Goal: Task Accomplishment & Management: Use online tool/utility

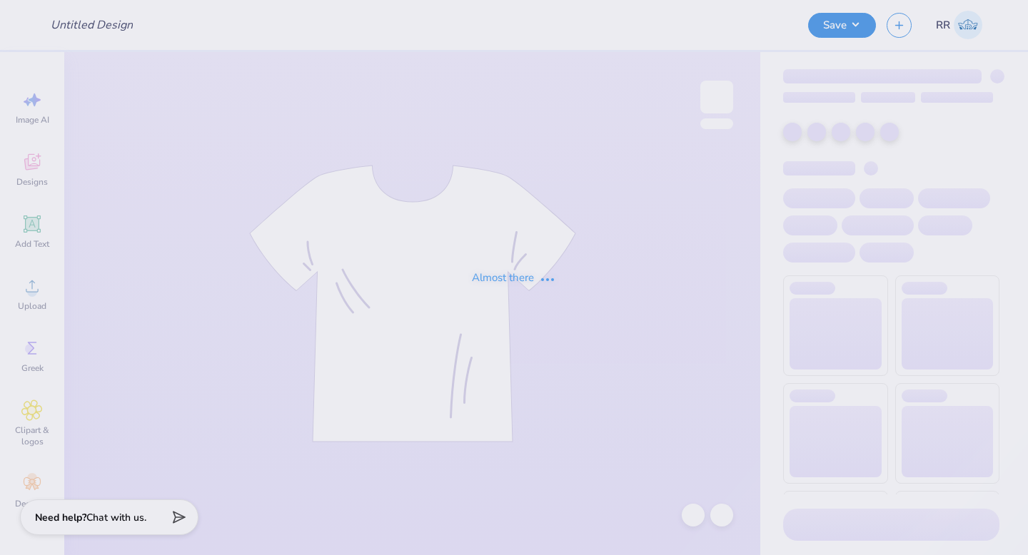
type input "Sigma Pi Homecoming"
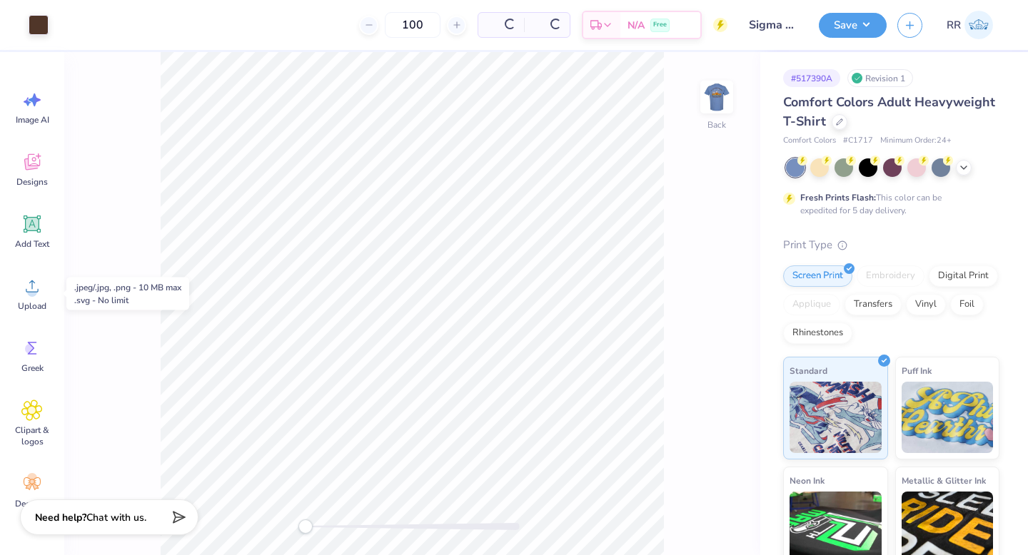
click at [31, 285] on icon at bounding box center [32, 286] width 13 height 12
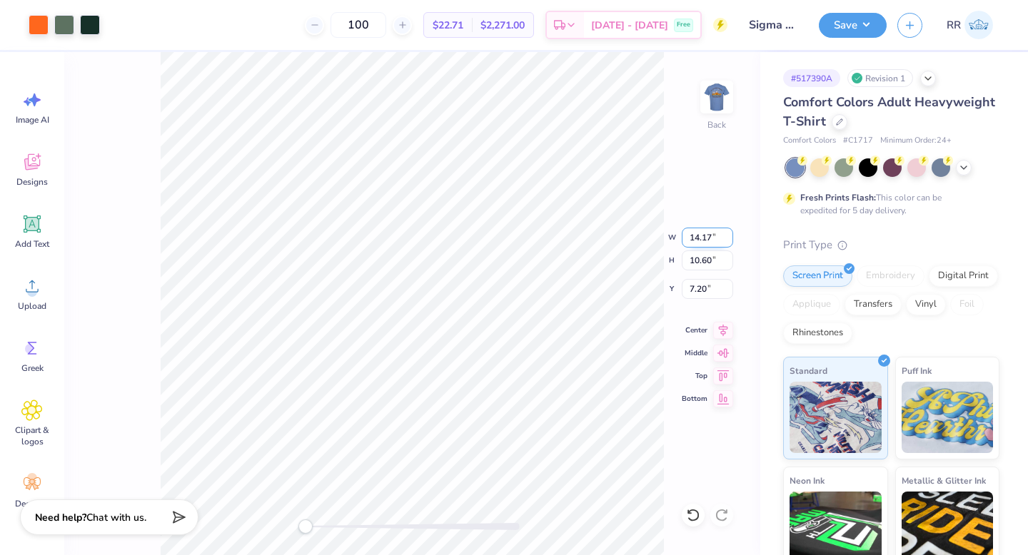
click at [691, 234] on input "14.17" at bounding box center [706, 238] width 51 height 20
type input "3.5"
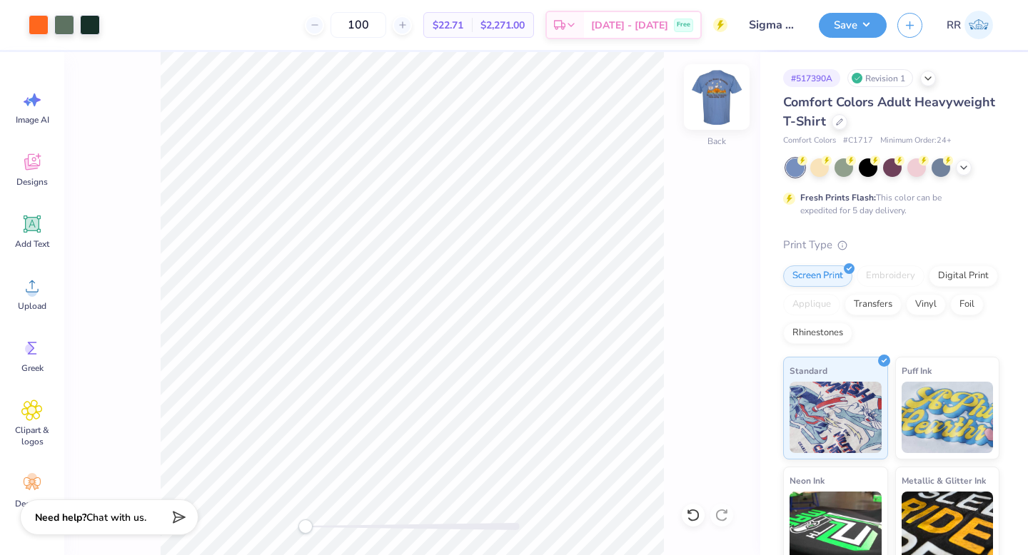
click at [724, 108] on img at bounding box center [716, 97] width 57 height 57
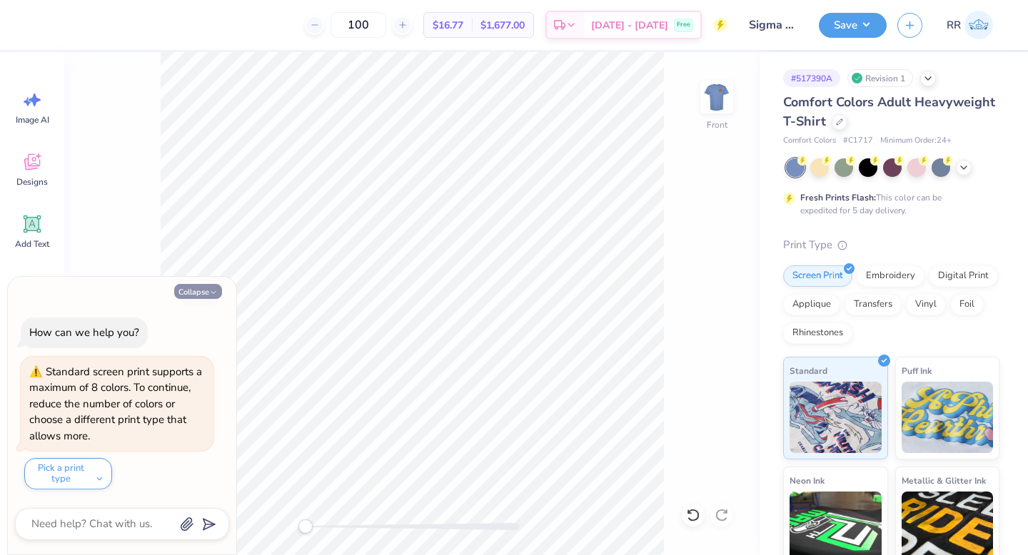
click at [183, 288] on button "Collapse" at bounding box center [198, 291] width 48 height 15
type textarea "x"
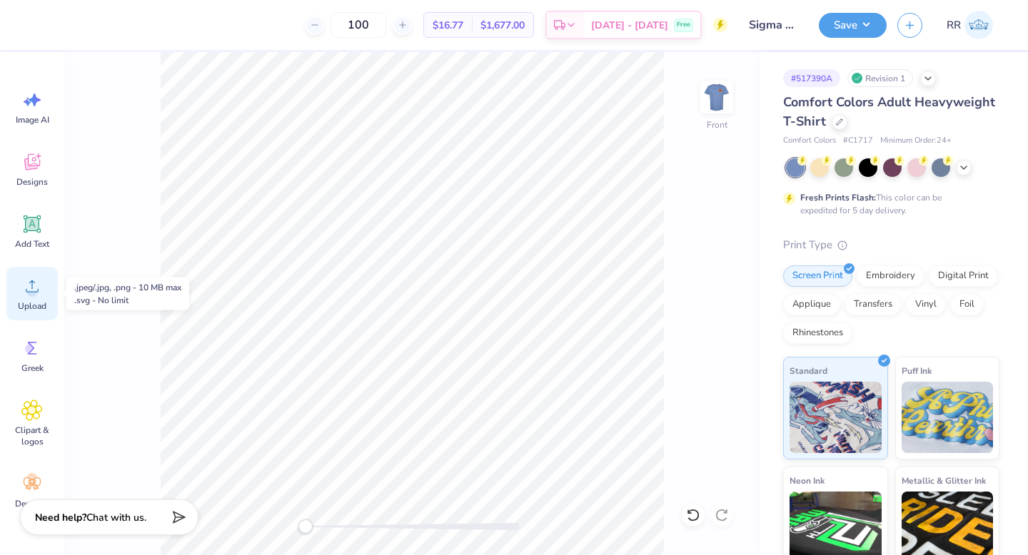
click at [50, 305] on div "Upload" at bounding box center [31, 294] width 51 height 54
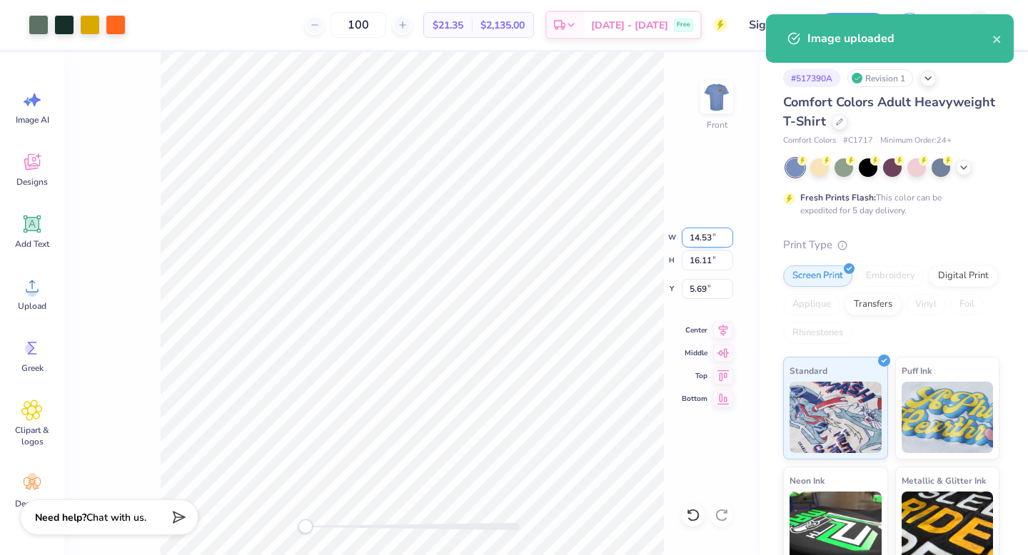
click at [699, 238] on input "14.53" at bounding box center [706, 238] width 51 height 20
type input "12.5"
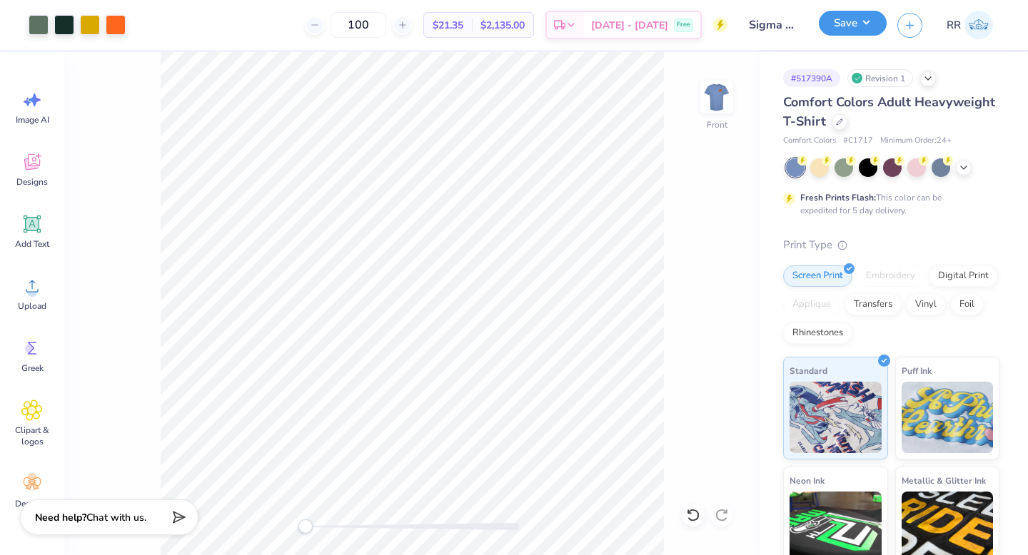
click at [838, 30] on button "Save" at bounding box center [852, 23] width 68 height 25
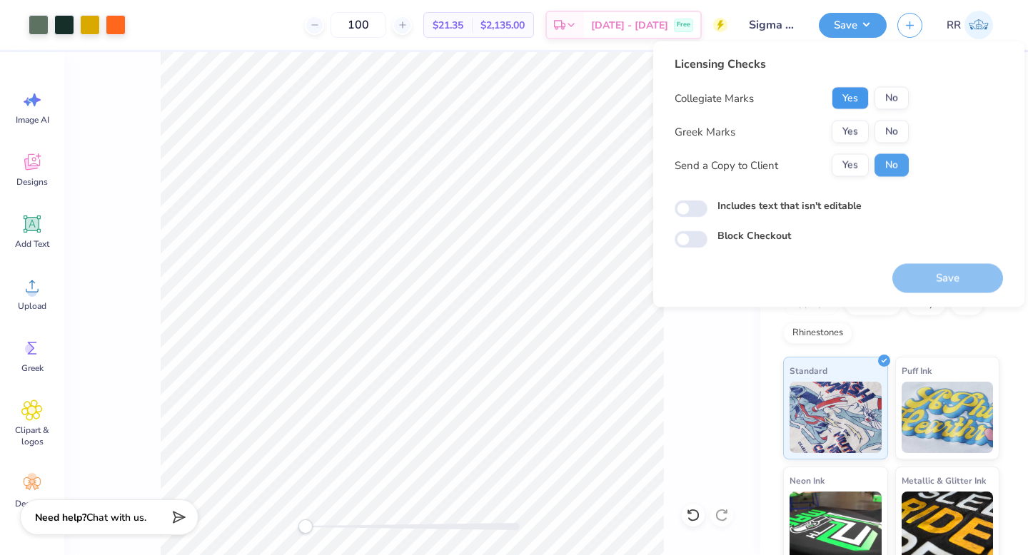
click at [851, 101] on button "Yes" at bounding box center [849, 98] width 37 height 23
click at [848, 123] on button "Yes" at bounding box center [849, 132] width 37 height 23
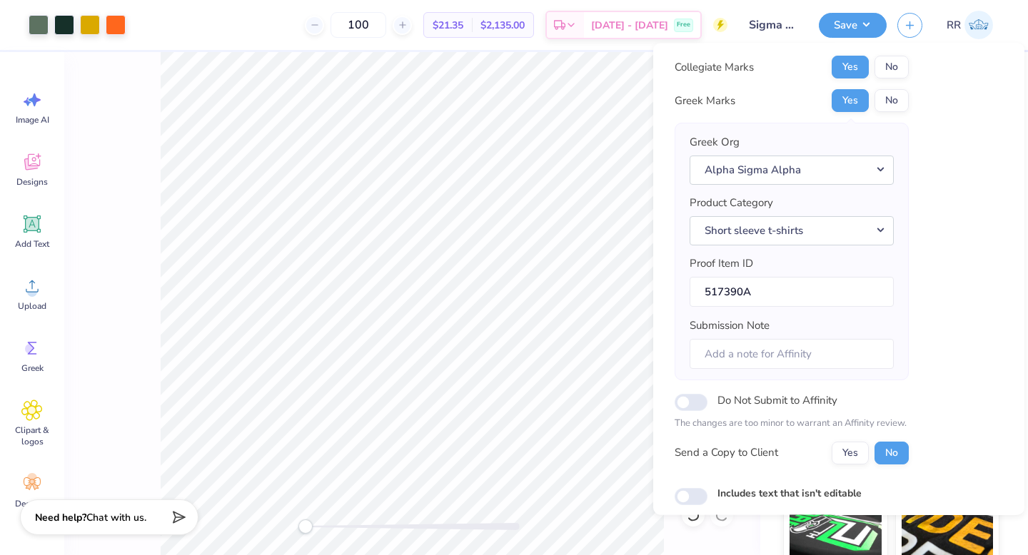
scroll to position [112, 0]
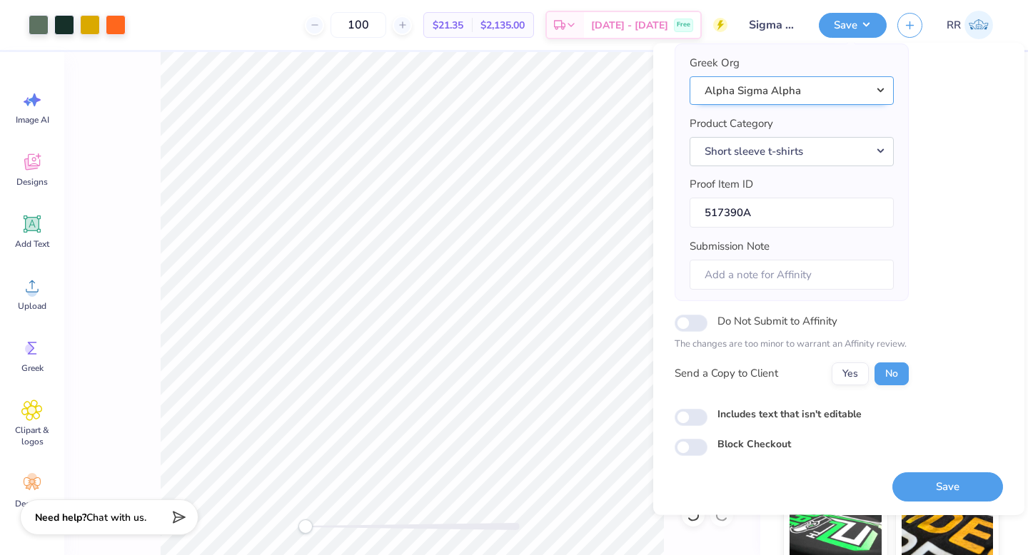
click at [849, 101] on button "Alpha Sigma Alpha" at bounding box center [791, 90] width 204 height 29
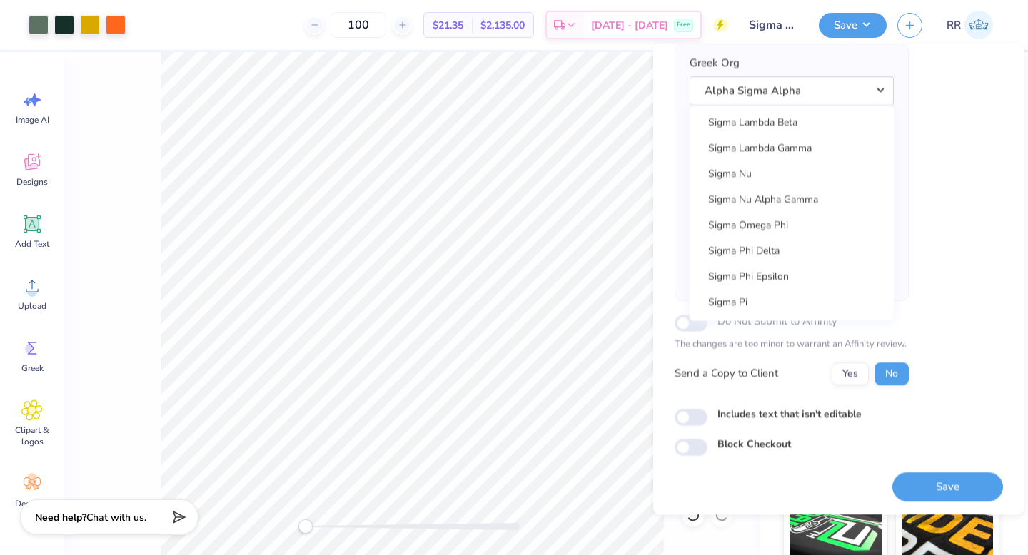
scroll to position [9461, 0]
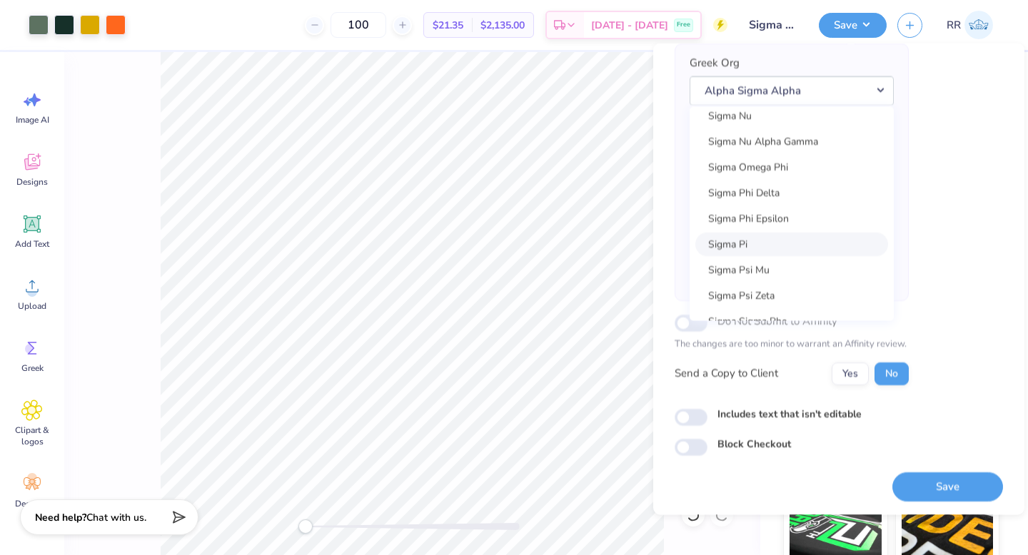
click at [764, 250] on link "Sigma Pi" at bounding box center [791, 245] width 193 height 24
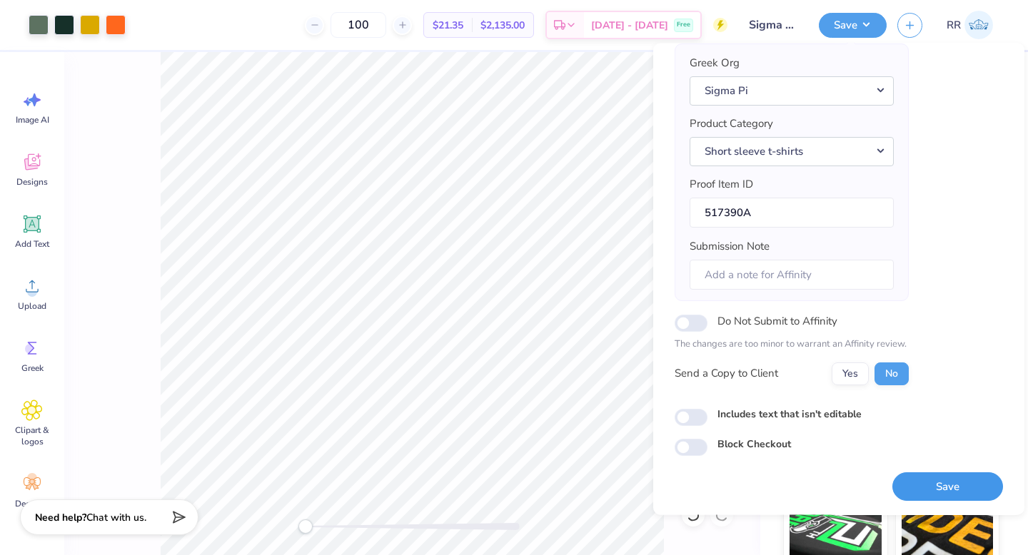
click at [943, 485] on button "Save" at bounding box center [947, 486] width 111 height 29
